Goal: Task Accomplishment & Management: Use online tool/utility

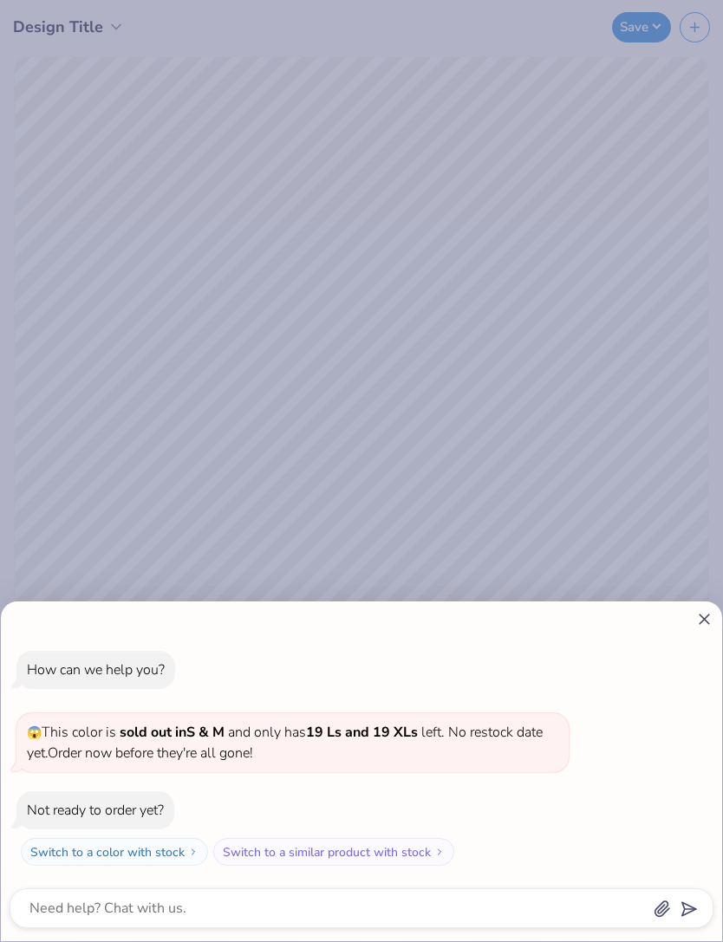
click at [698, 620] on icon at bounding box center [704, 619] width 18 height 18
type textarea "x"
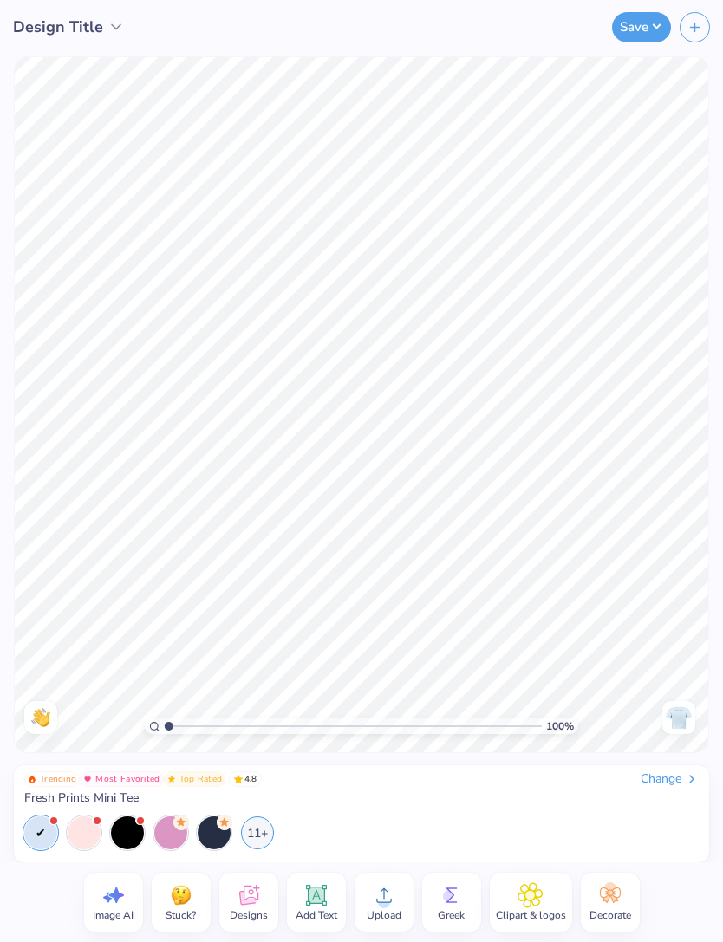
click at [673, 776] on div "Change" at bounding box center [670, 780] width 58 height 16
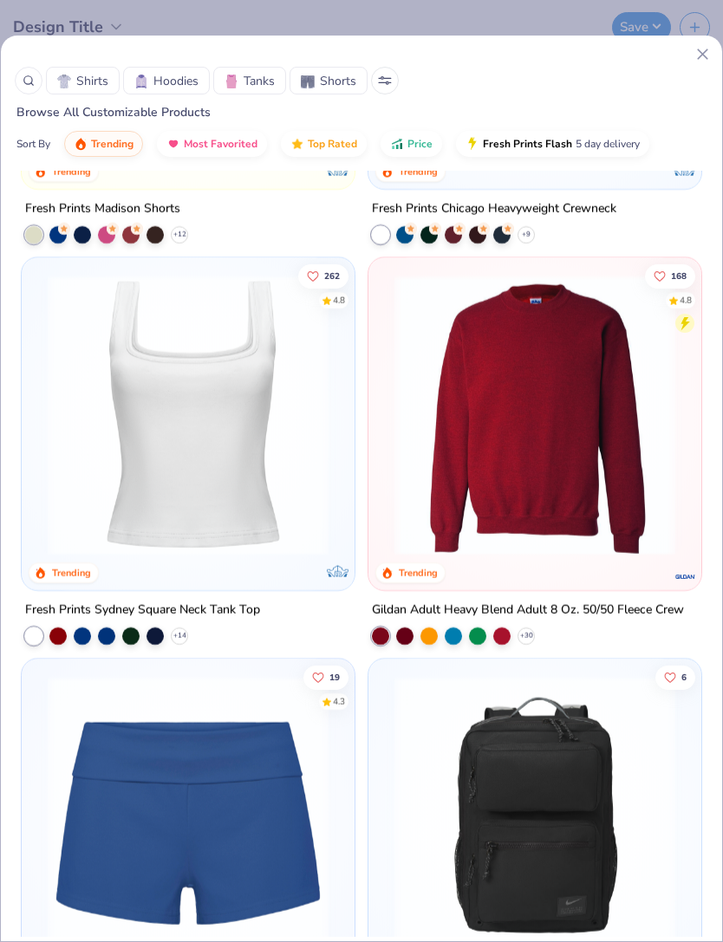
scroll to position [3139, 0]
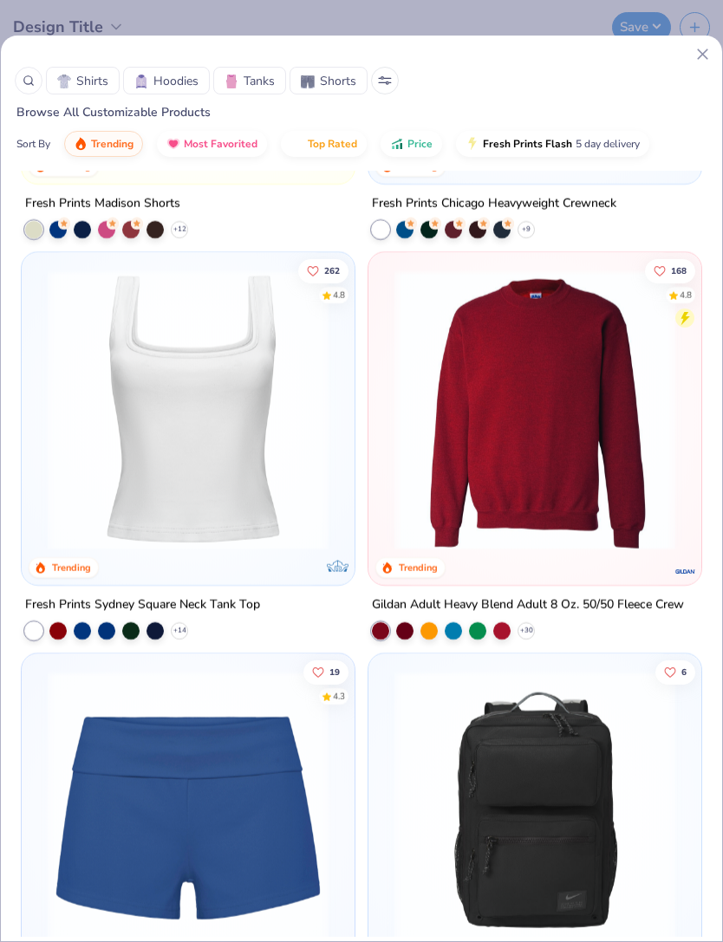
click at [602, 407] on img at bounding box center [535, 410] width 298 height 281
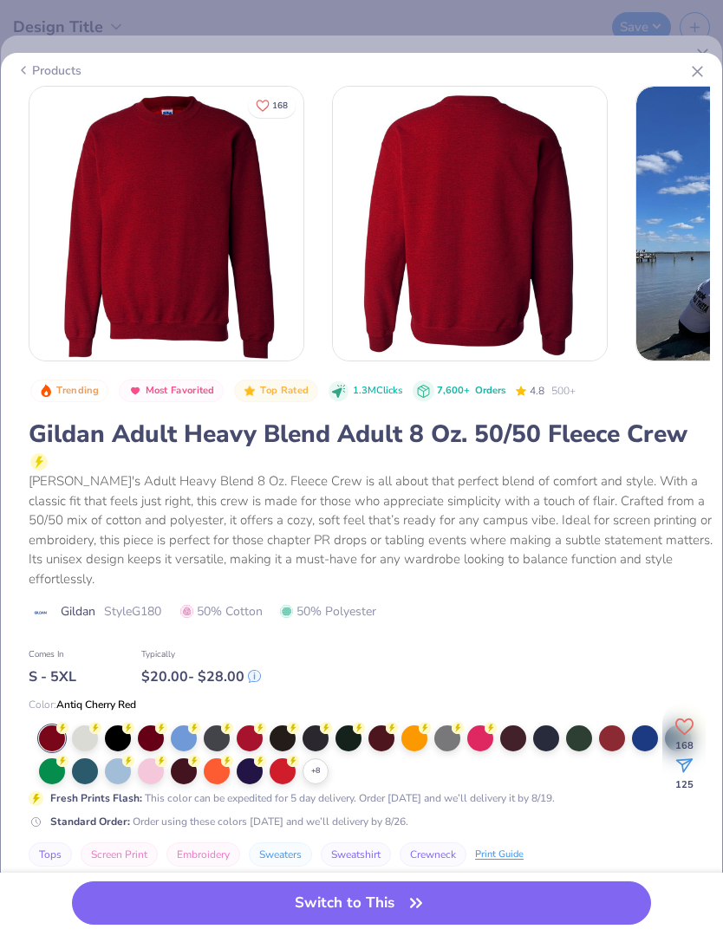
click at [467, 917] on button "Switch to This" at bounding box center [361, 903] width 578 height 43
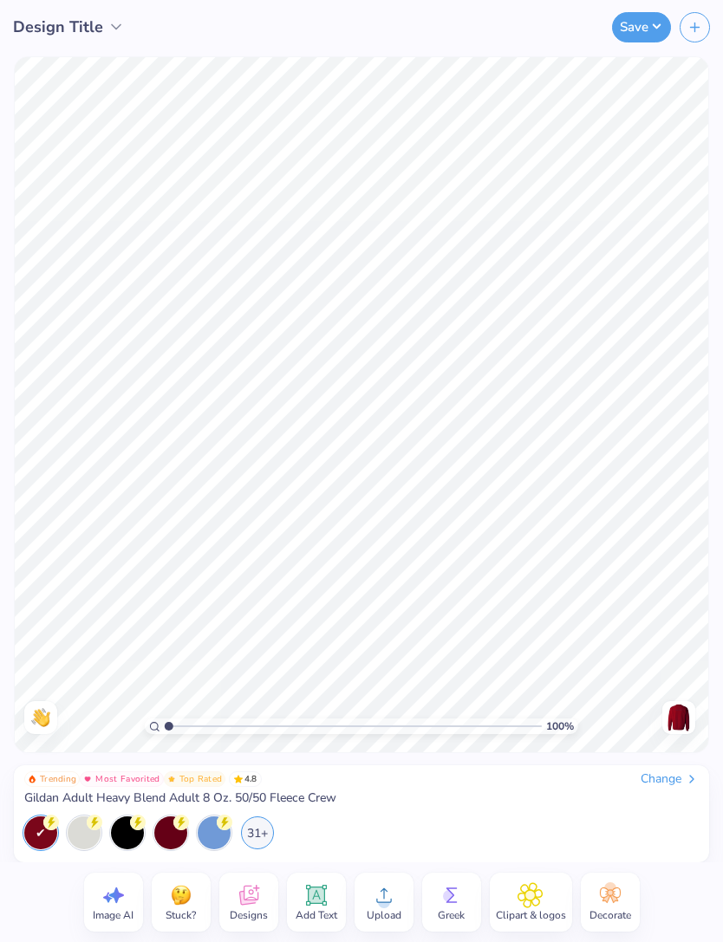
click at [81, 828] on div at bounding box center [84, 833] width 33 height 33
click at [648, 773] on div "Change" at bounding box center [670, 780] width 58 height 16
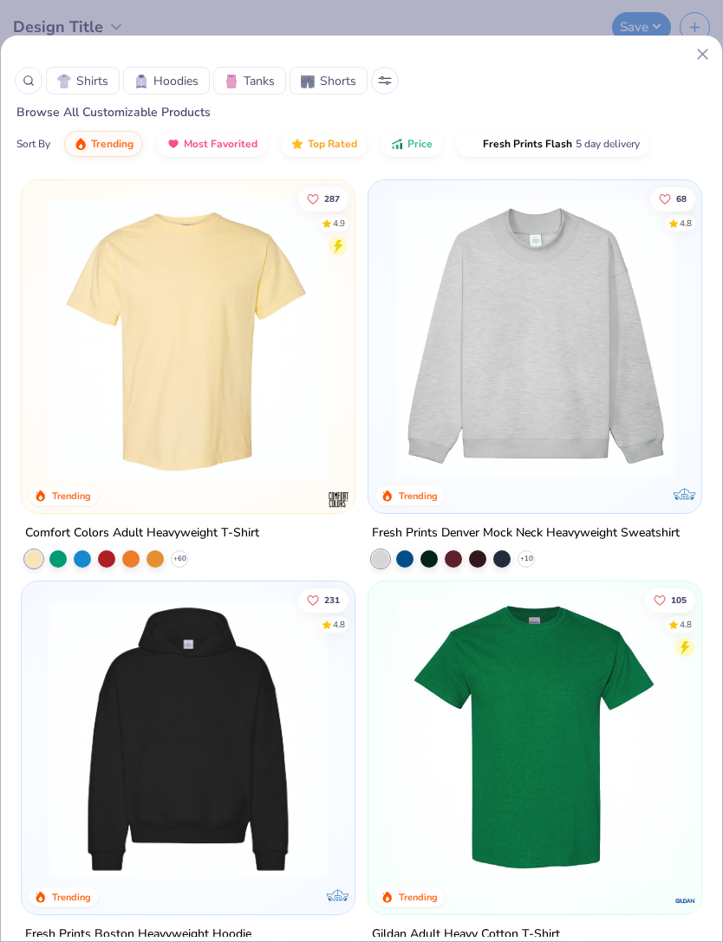
click at [613, 342] on img at bounding box center [535, 338] width 298 height 281
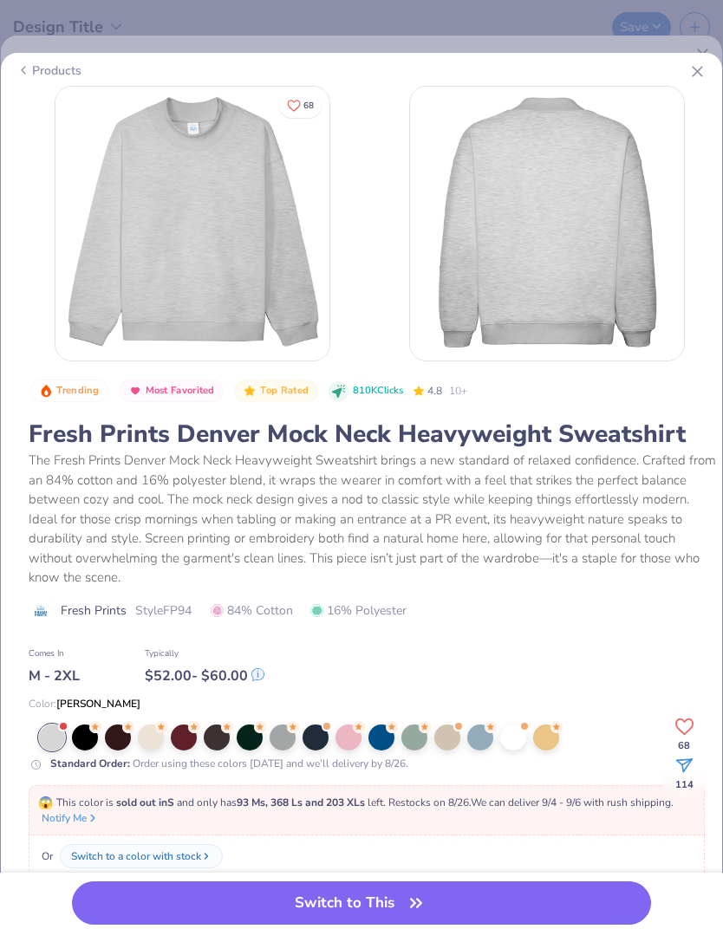
click at [704, 75] on icon at bounding box center [697, 71] width 18 height 18
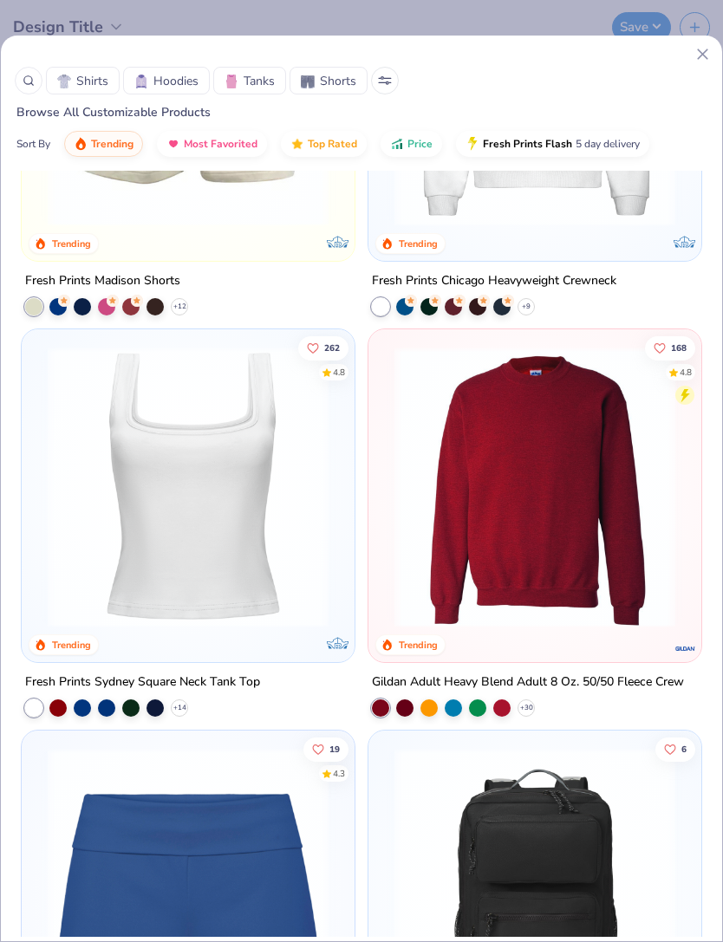
scroll to position [3074, 0]
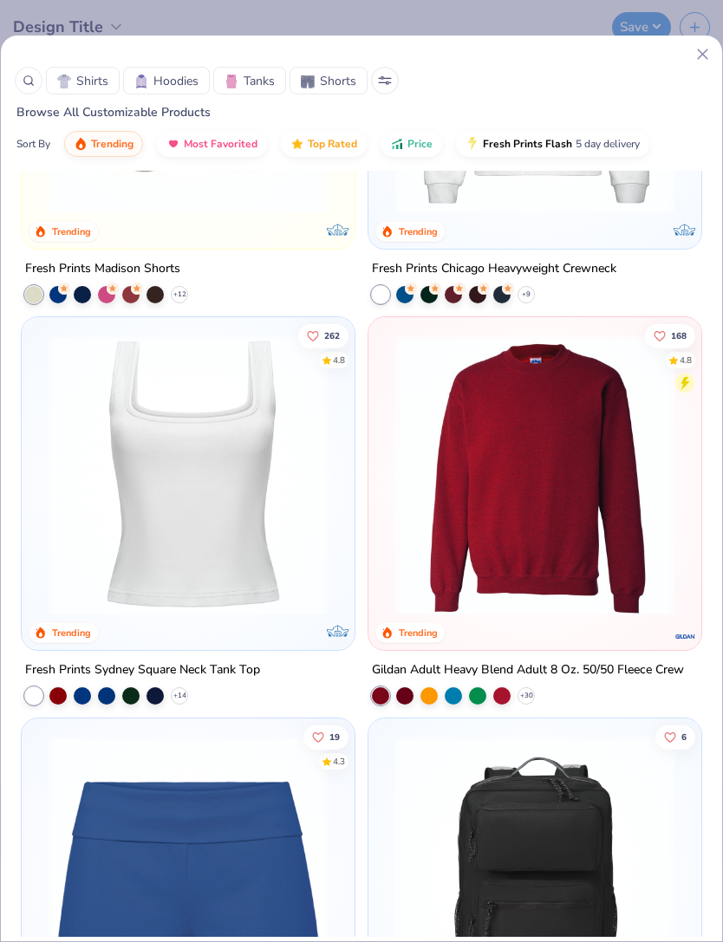
click at [480, 528] on img at bounding box center [535, 475] width 298 height 281
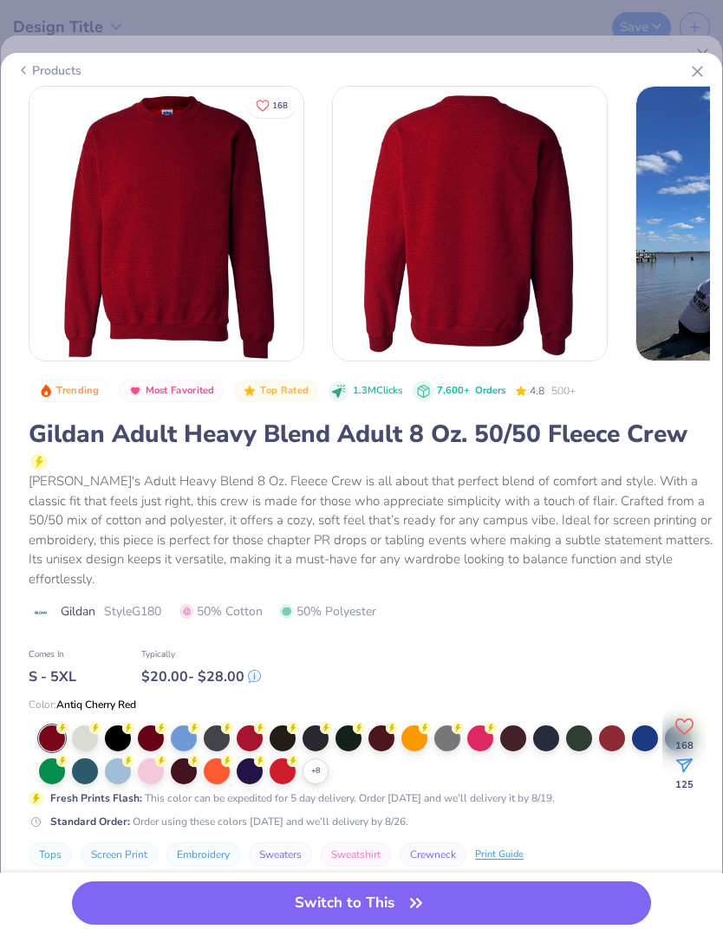
click at [88, 726] on div at bounding box center [85, 739] width 26 height 26
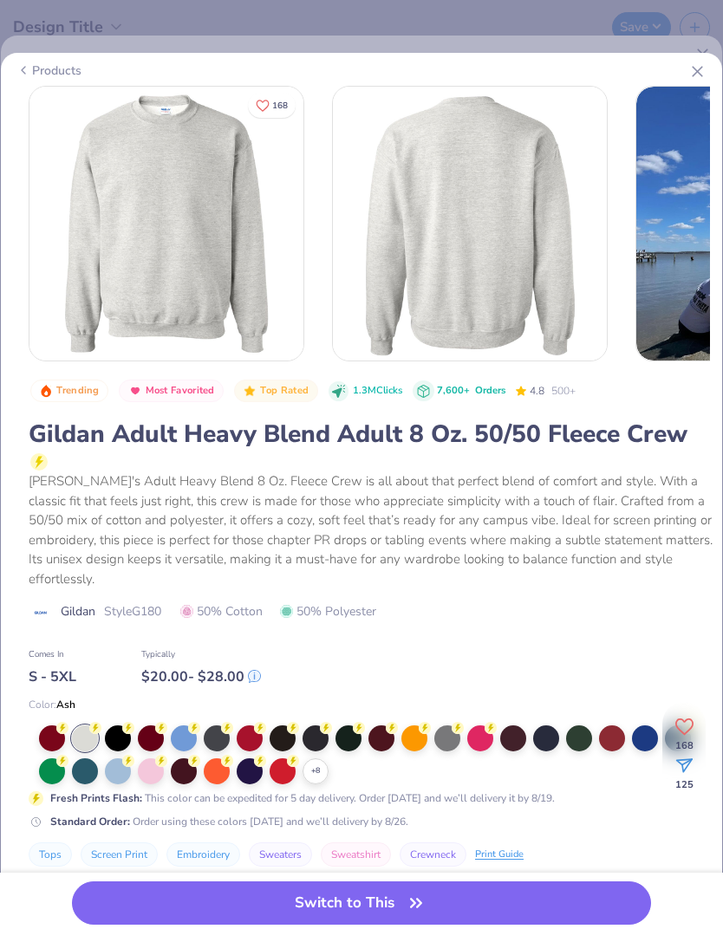
click at [0, 0] on icon at bounding box center [0, 0] width 0 height 0
click at [480, 759] on div at bounding box center [480, 772] width 26 height 26
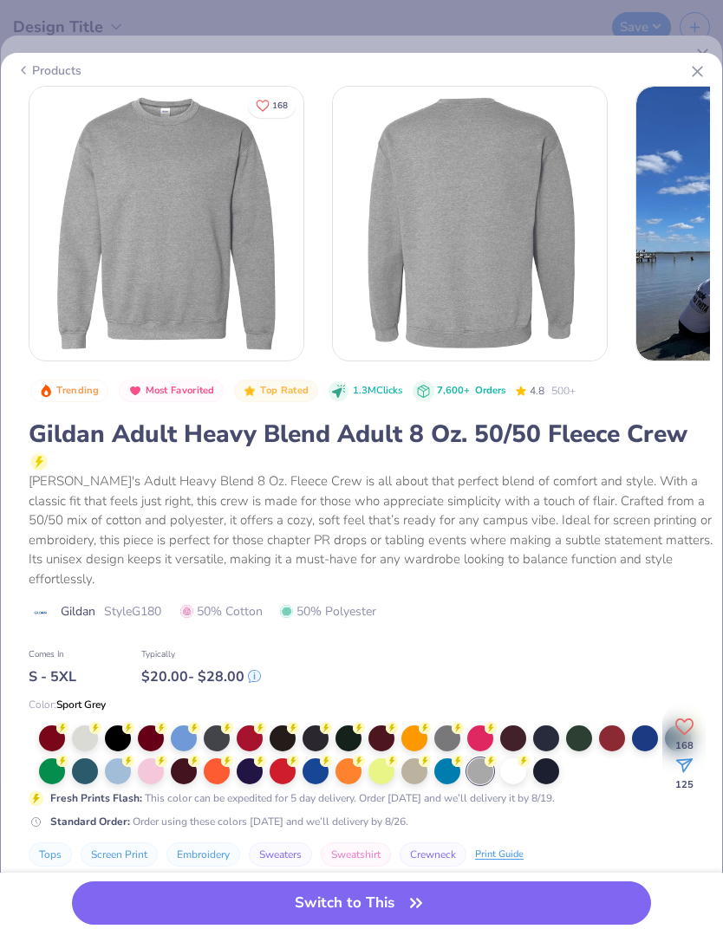
click at [82, 726] on div at bounding box center [85, 739] width 26 height 26
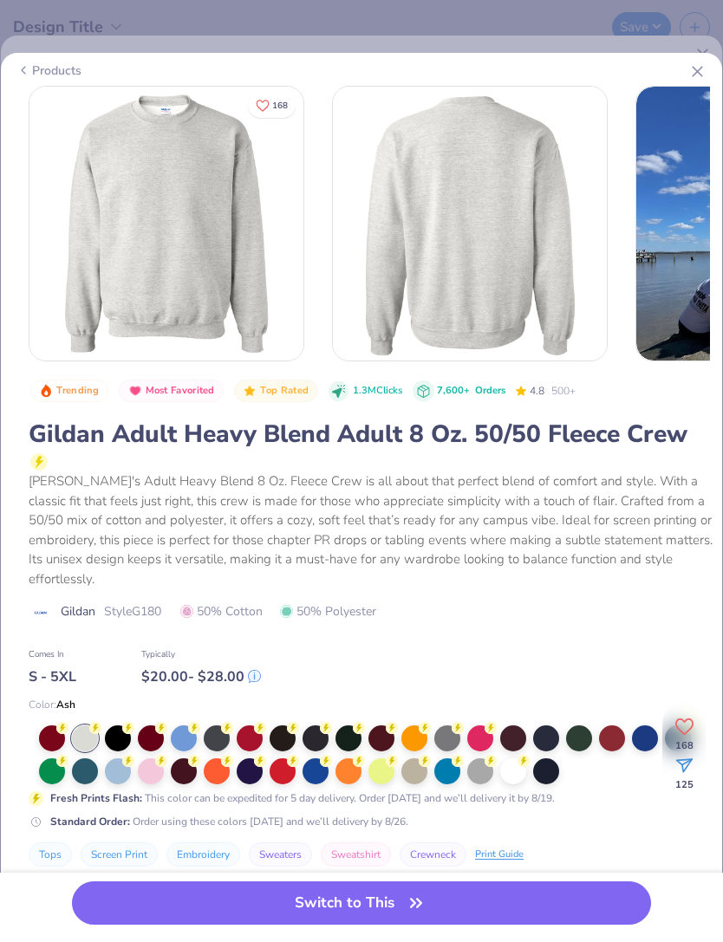
click at [453, 726] on div at bounding box center [447, 739] width 26 height 26
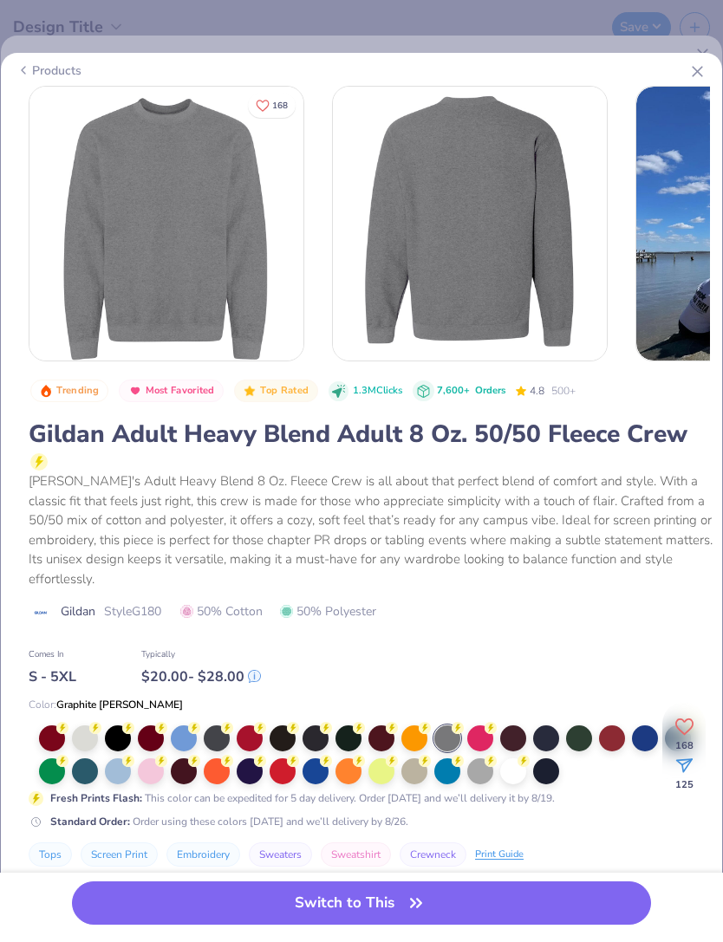
click at [484, 759] on div at bounding box center [480, 772] width 26 height 26
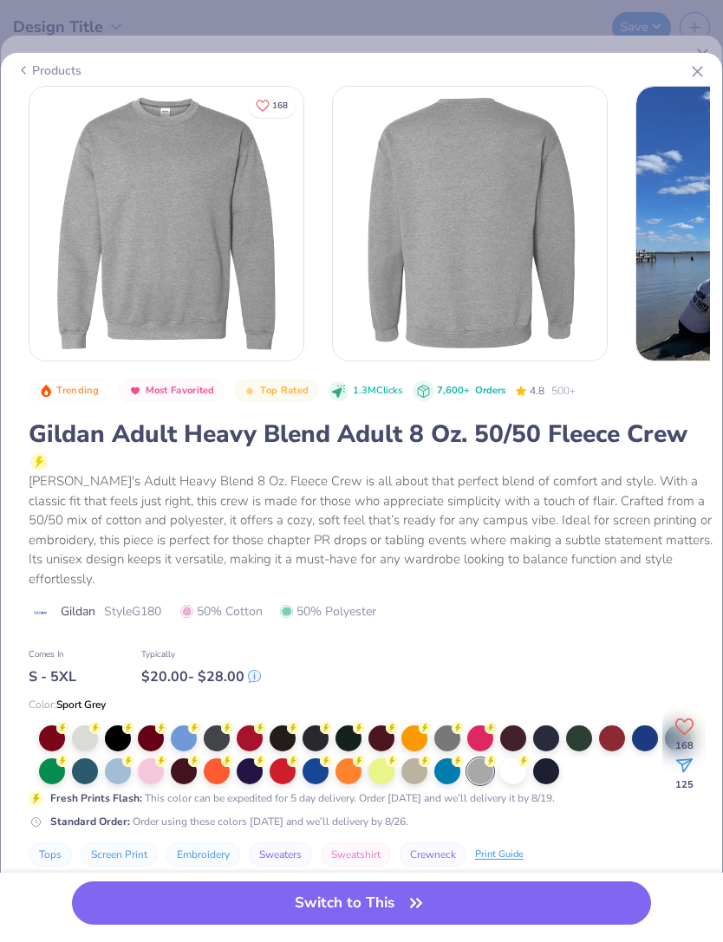
click at [87, 726] on div at bounding box center [85, 739] width 26 height 26
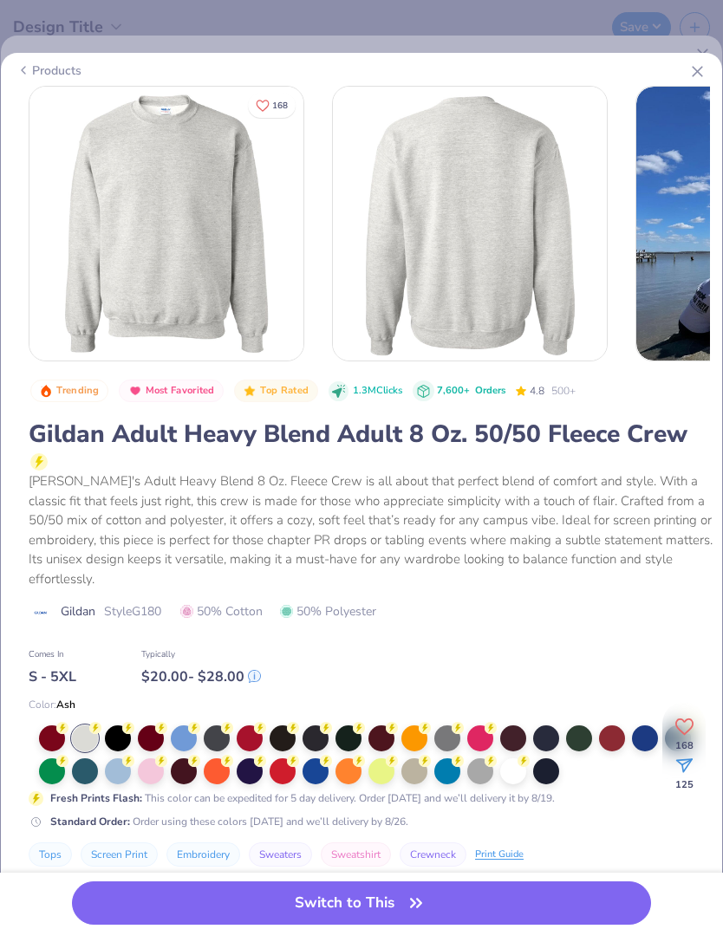
click at [414, 759] on div at bounding box center [414, 772] width 26 height 26
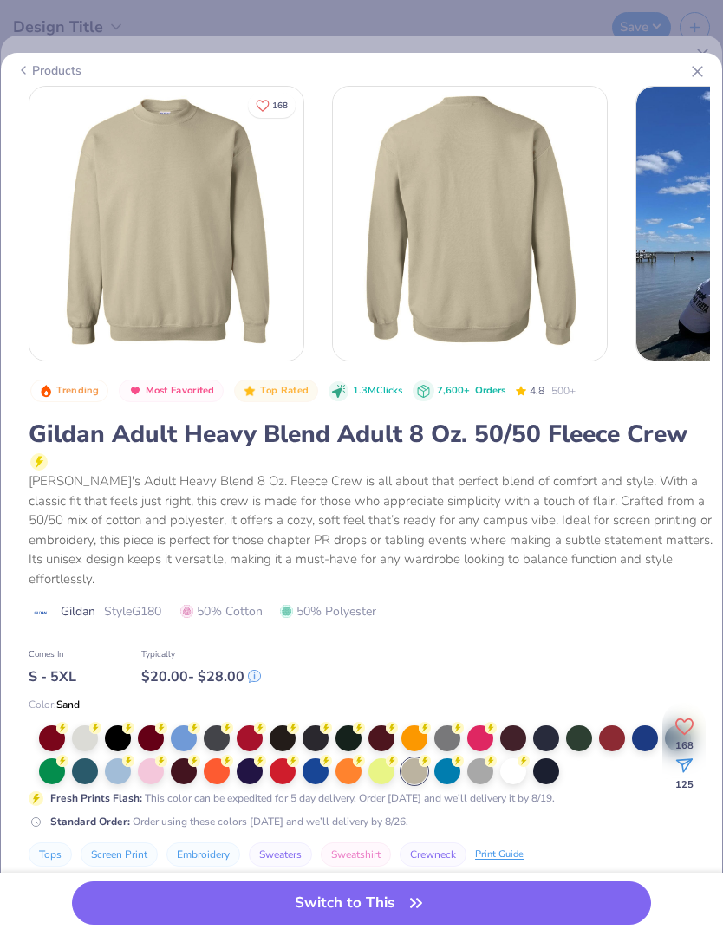
click at [82, 726] on div at bounding box center [85, 739] width 26 height 26
